Goal: Find specific page/section: Find specific page/section

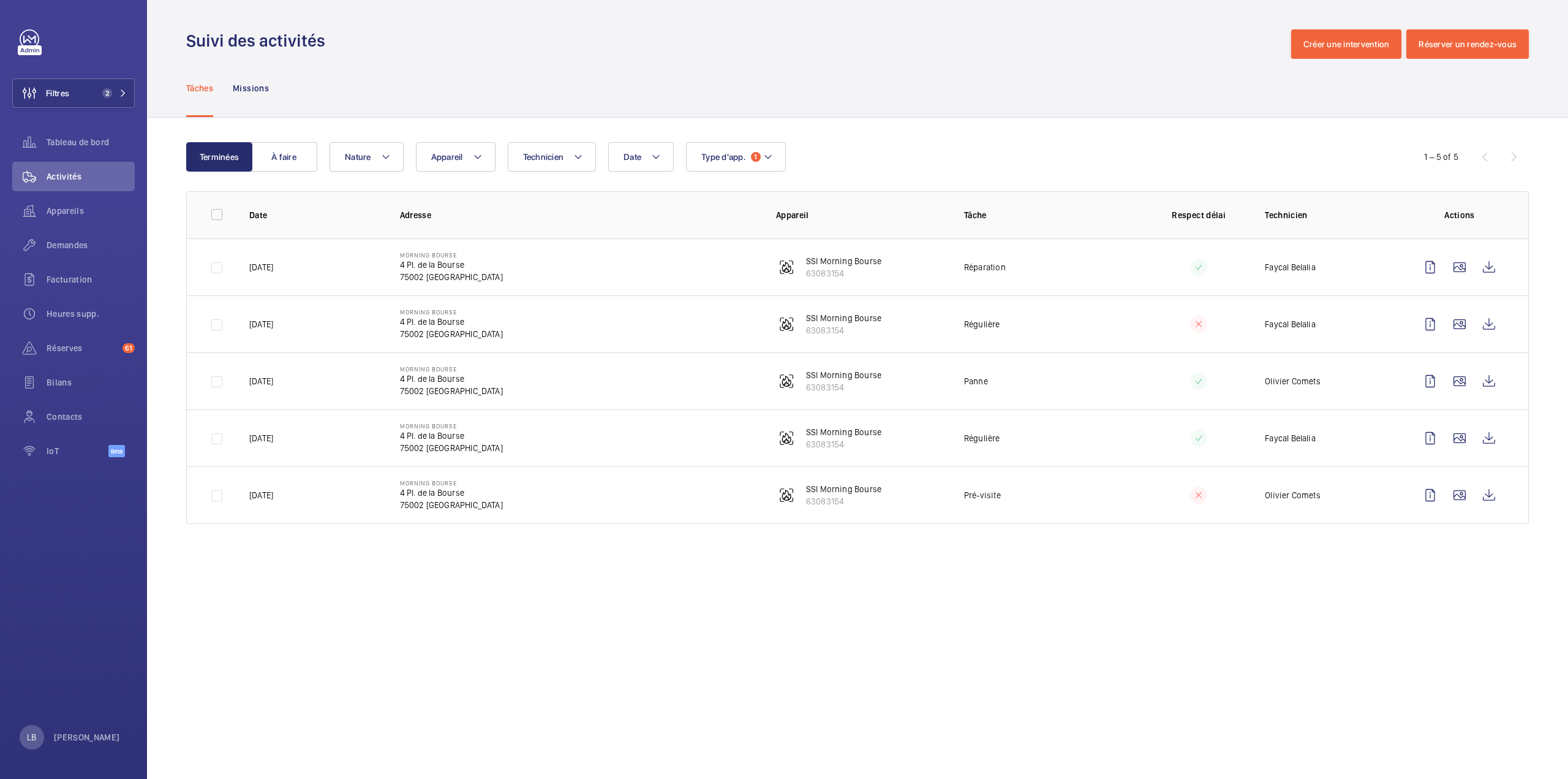
click at [815, 63] on div "Tâches Missions" at bounding box center [857, 88] width 1343 height 58
click at [943, 90] on div "Tâches Missions" at bounding box center [857, 88] width 1343 height 58
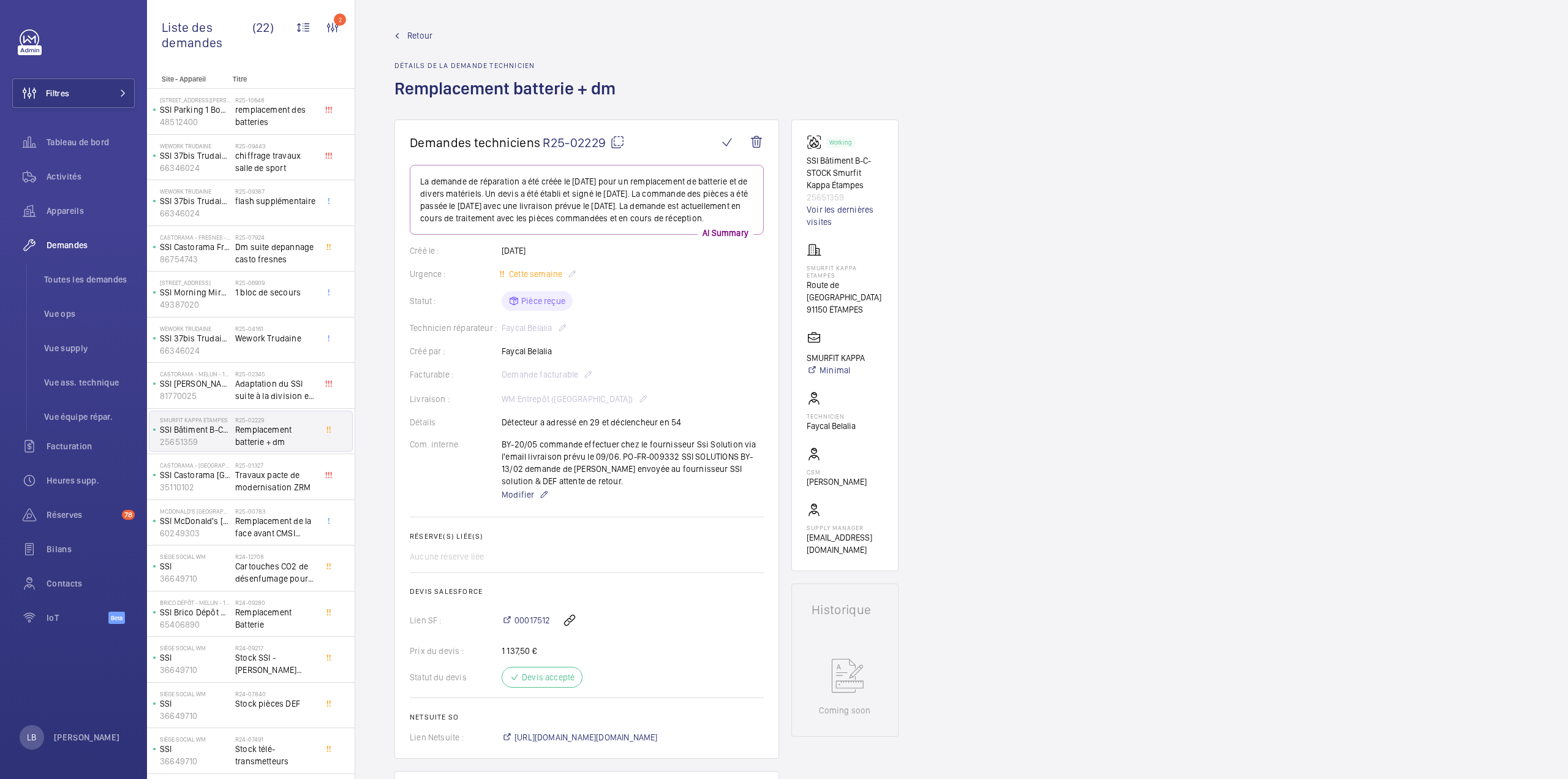
click at [419, 39] on span "Retour" at bounding box center [420, 35] width 25 height 12
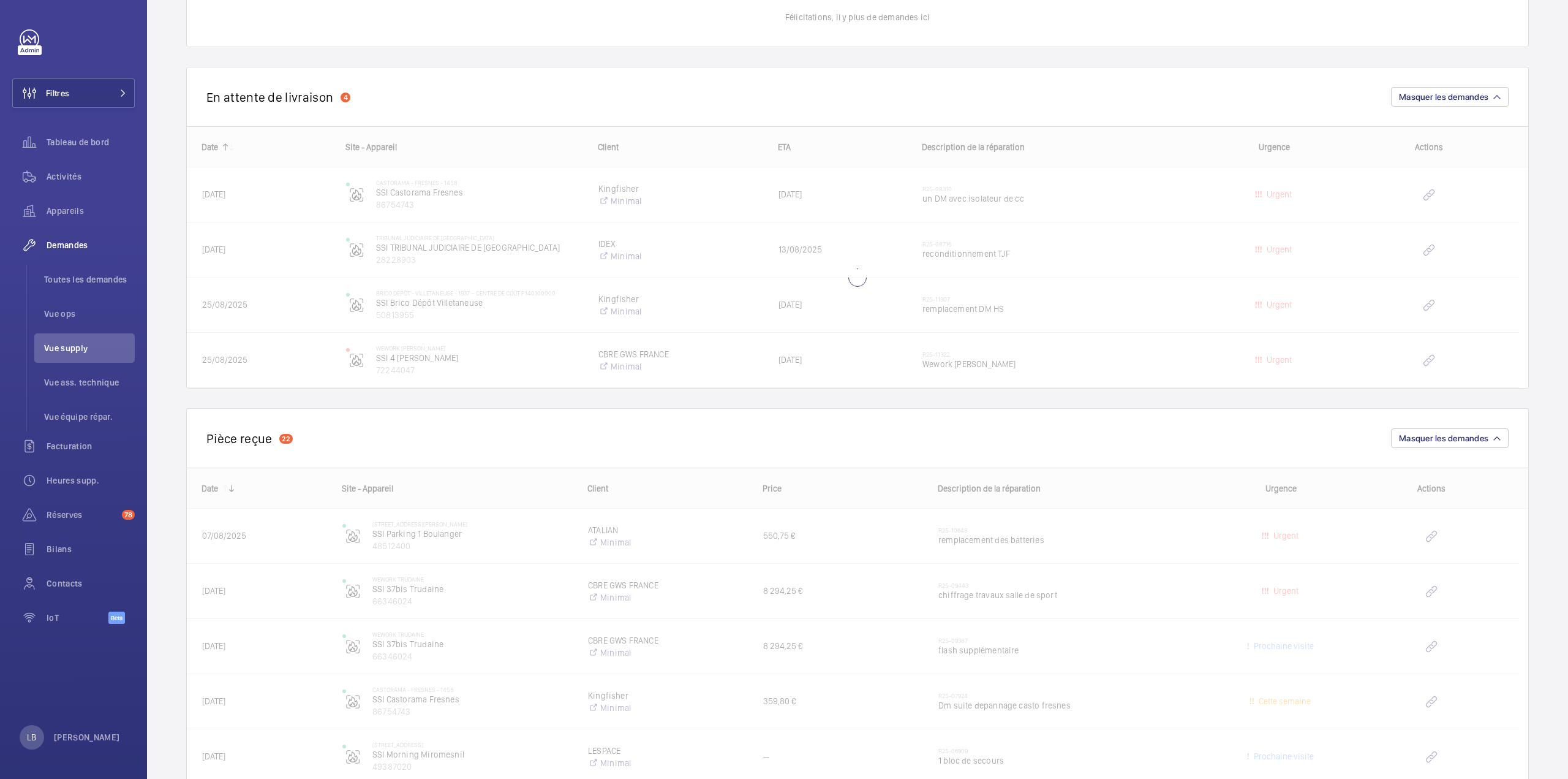
scroll to position [1103, 0]
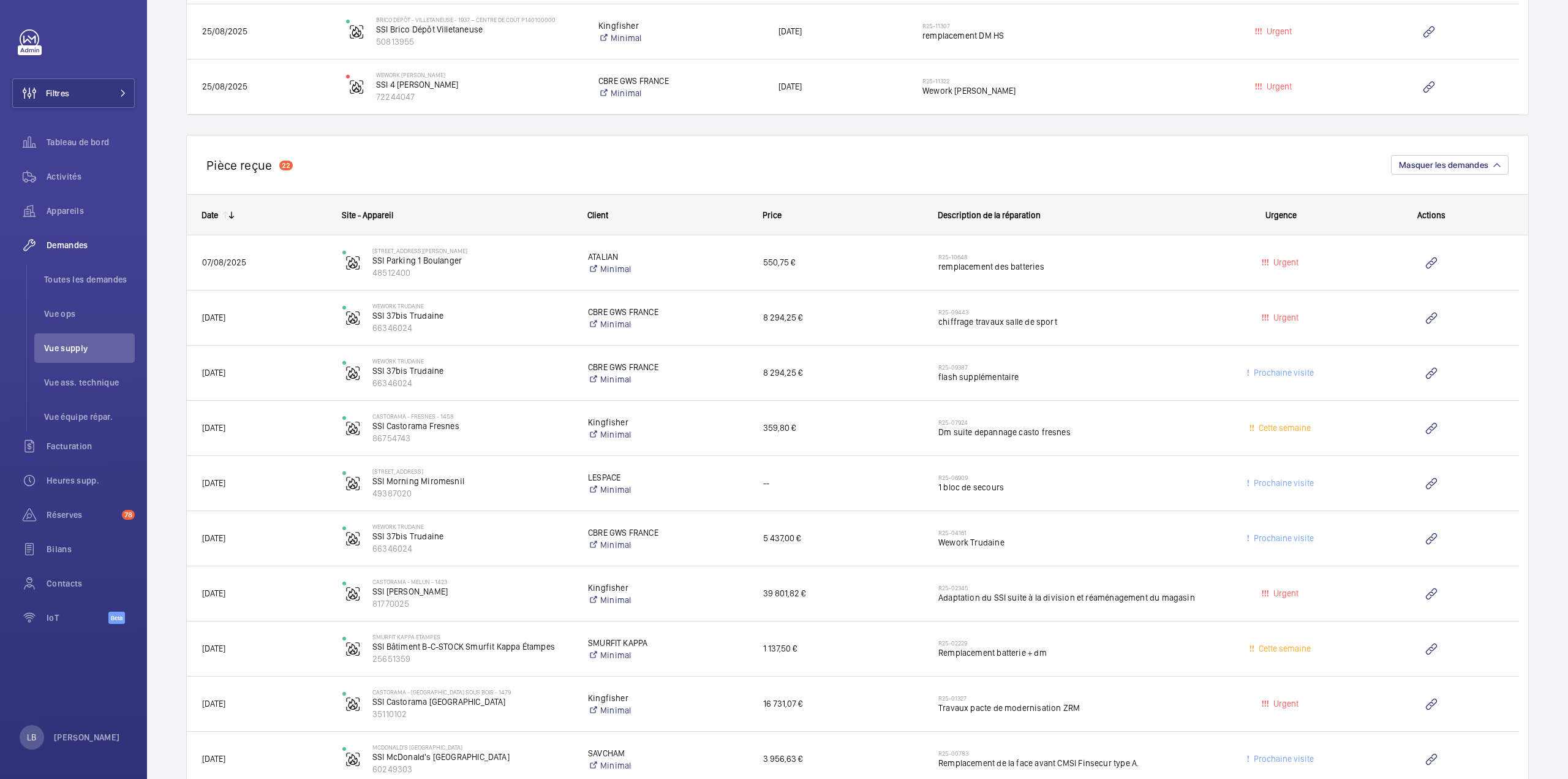
click at [622, 159] on div "Pièce reçue 22 Masquer les demandes" at bounding box center [857, 165] width 1343 height 60
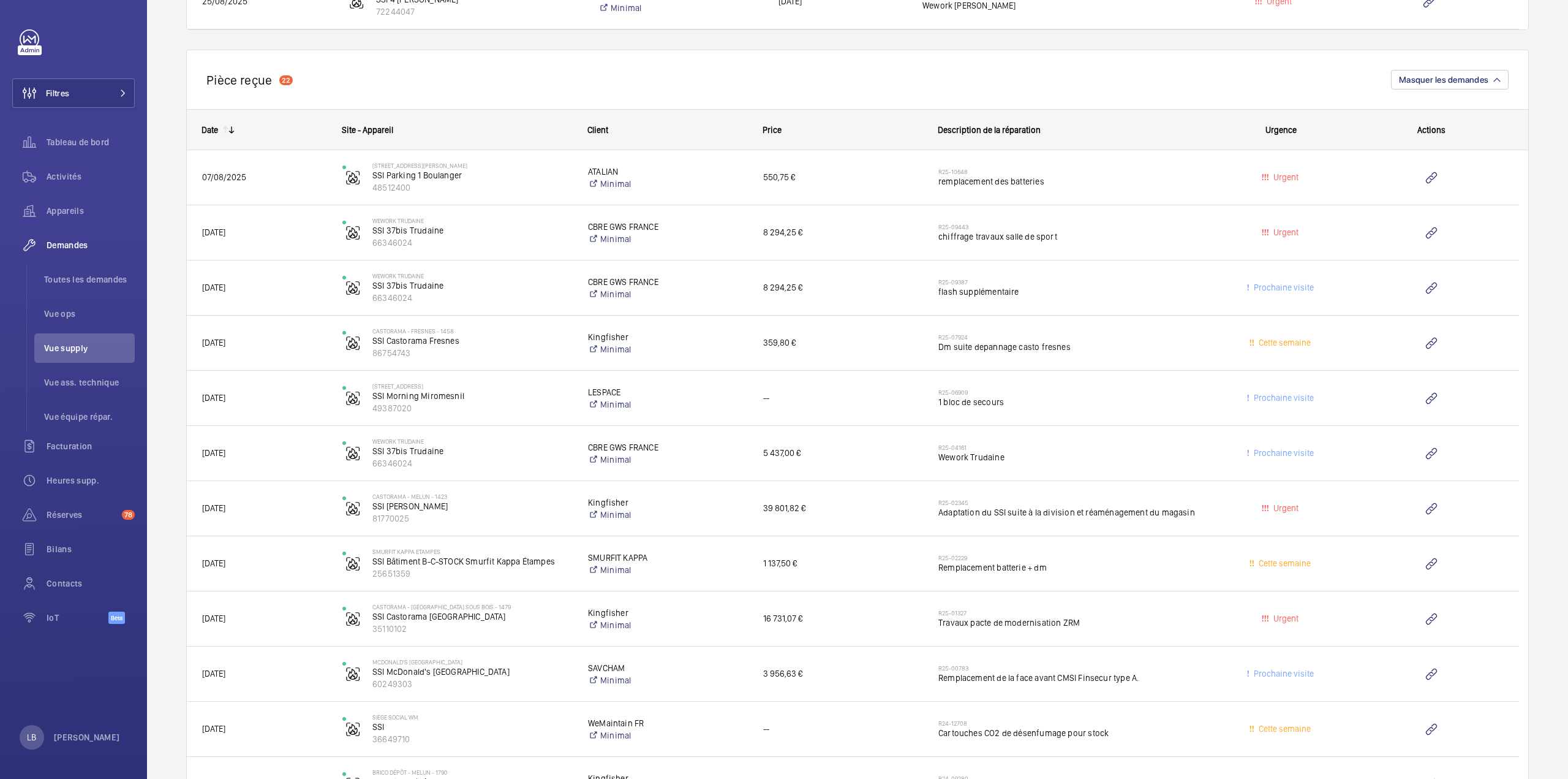
scroll to position [1226, 0]
